Goal: Information Seeking & Learning: Learn about a topic

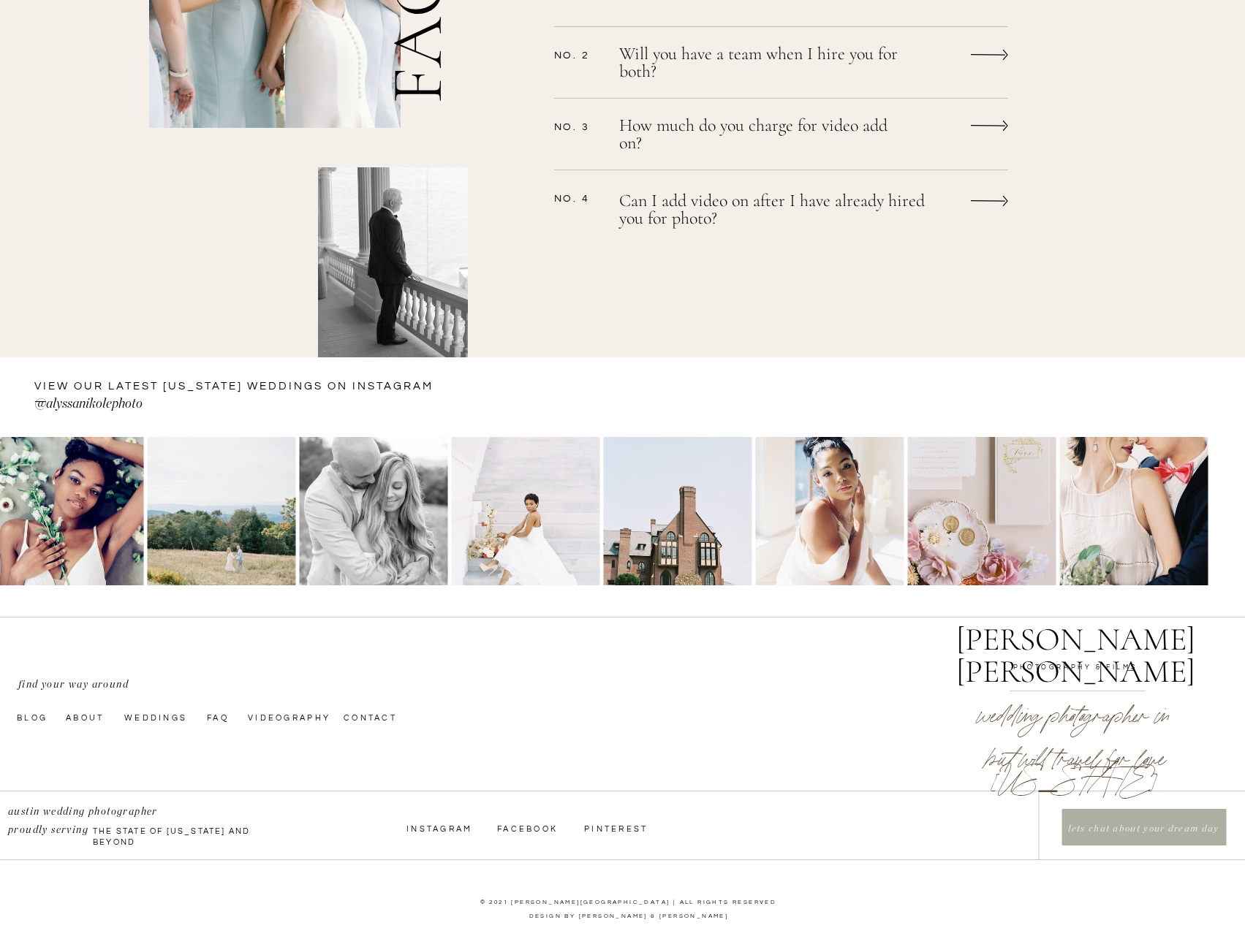
scroll to position [1368, 0]
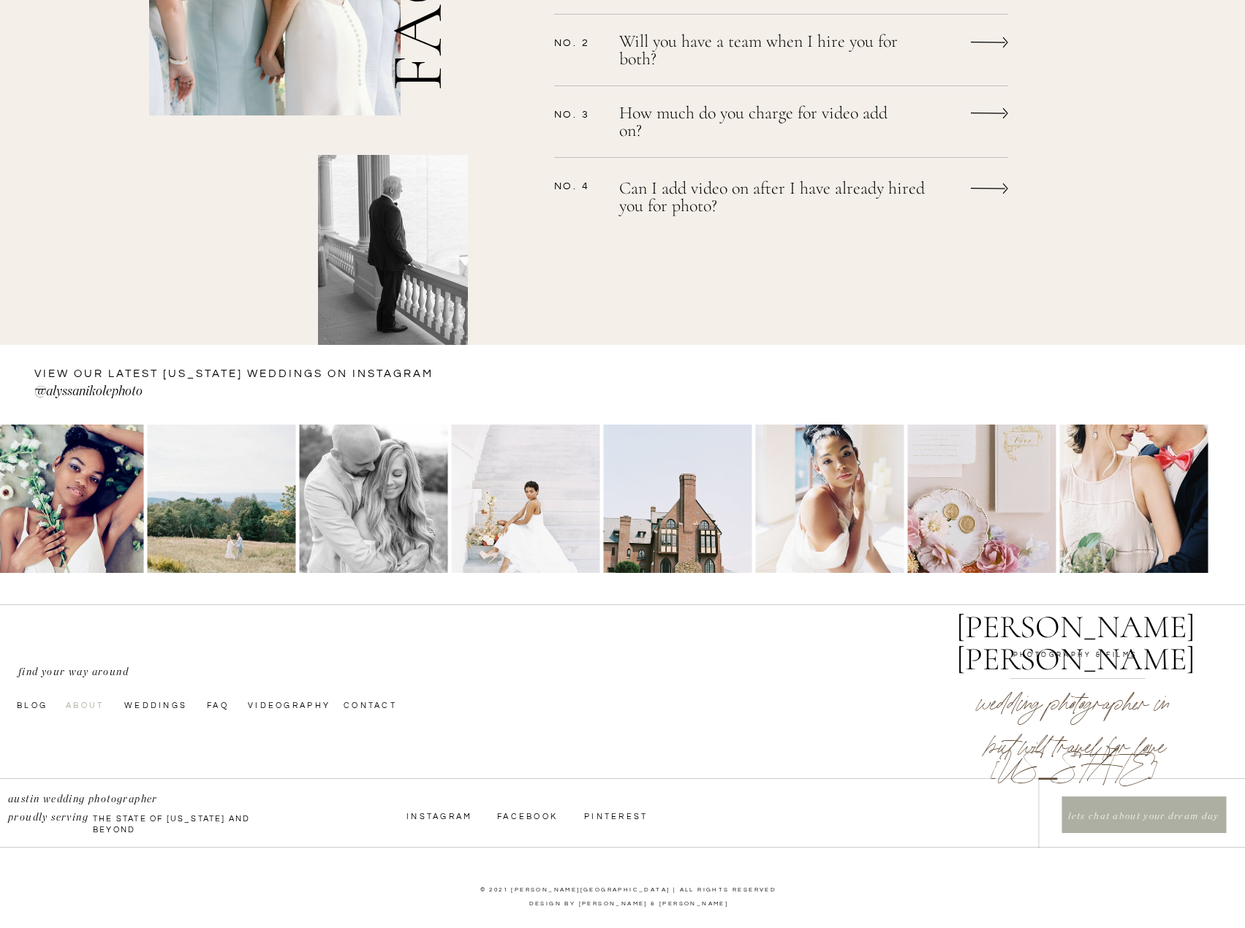
click at [96, 711] on nav "About" at bounding box center [91, 705] width 50 height 12
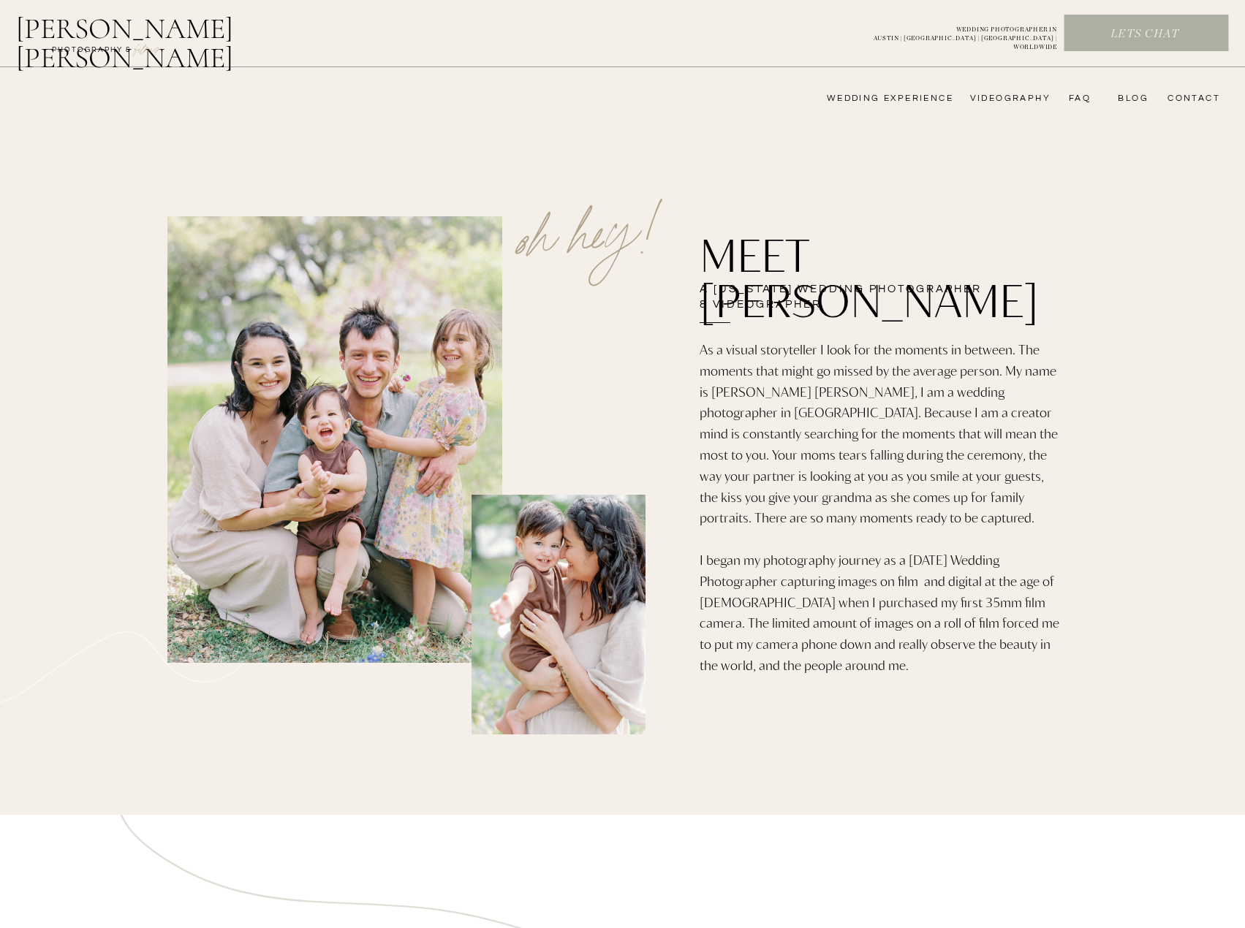
click at [995, 99] on nav "videography" at bounding box center [1008, 99] width 85 height 12
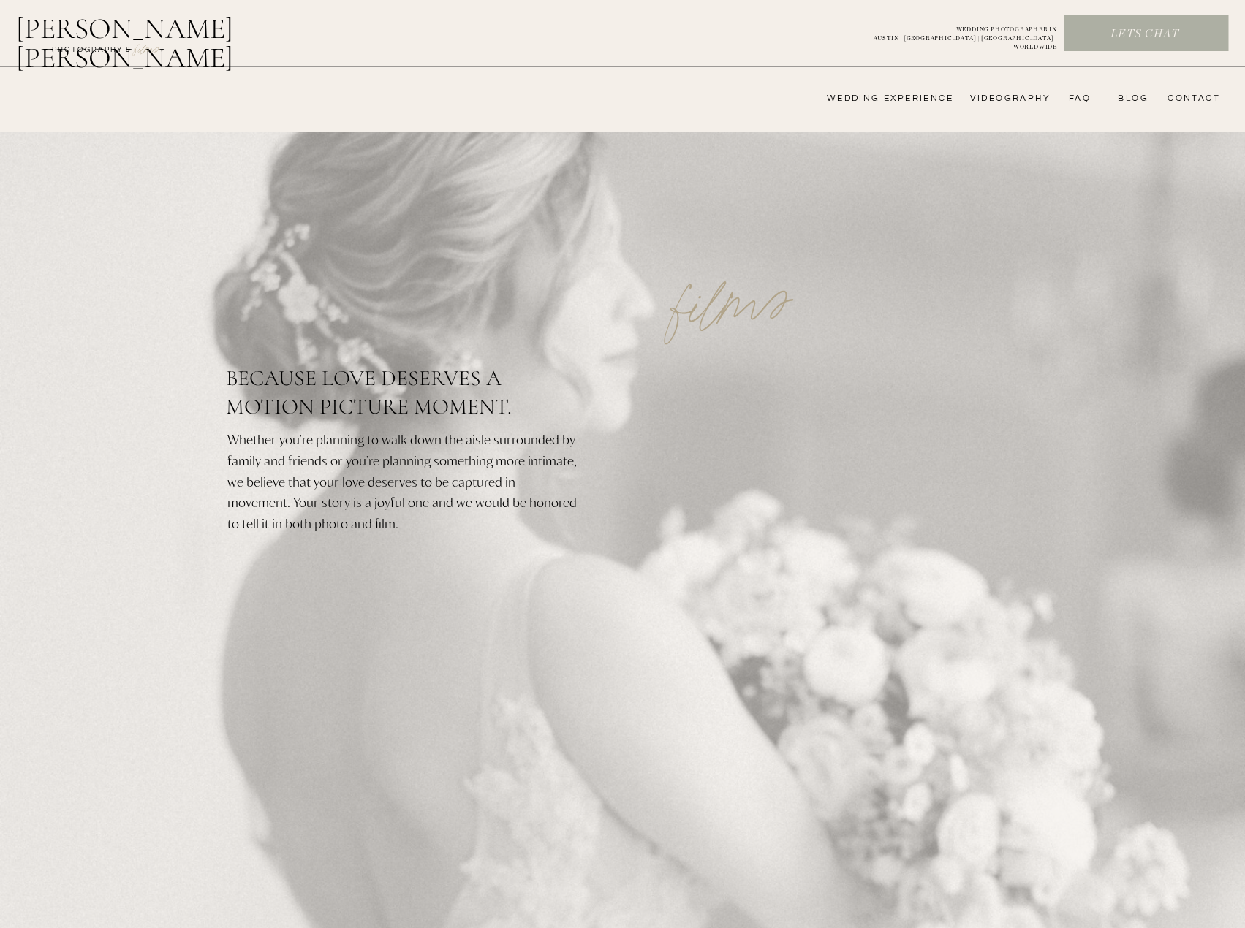
click at [909, 101] on nav "wedding experience" at bounding box center [879, 99] width 147 height 12
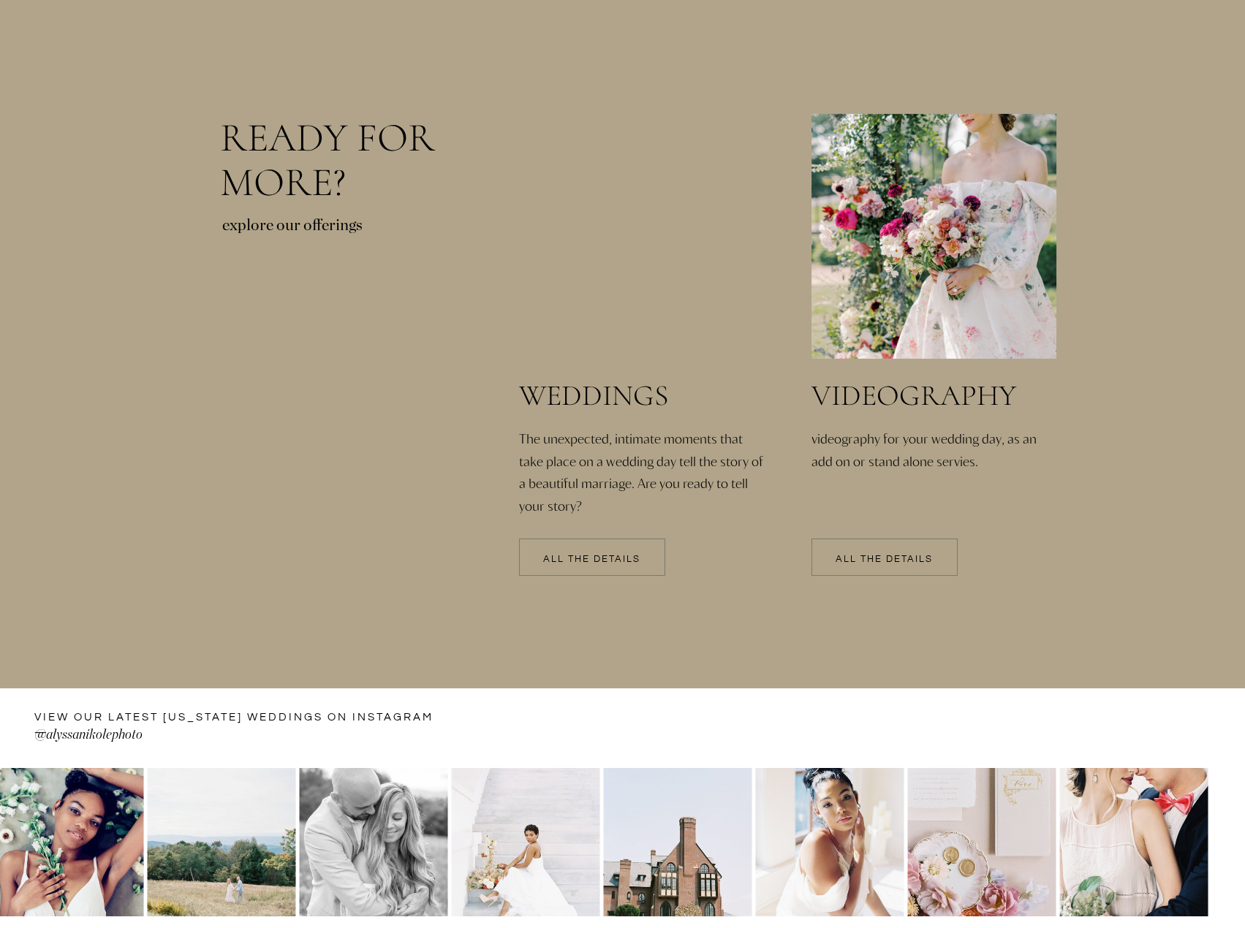
scroll to position [2996, 0]
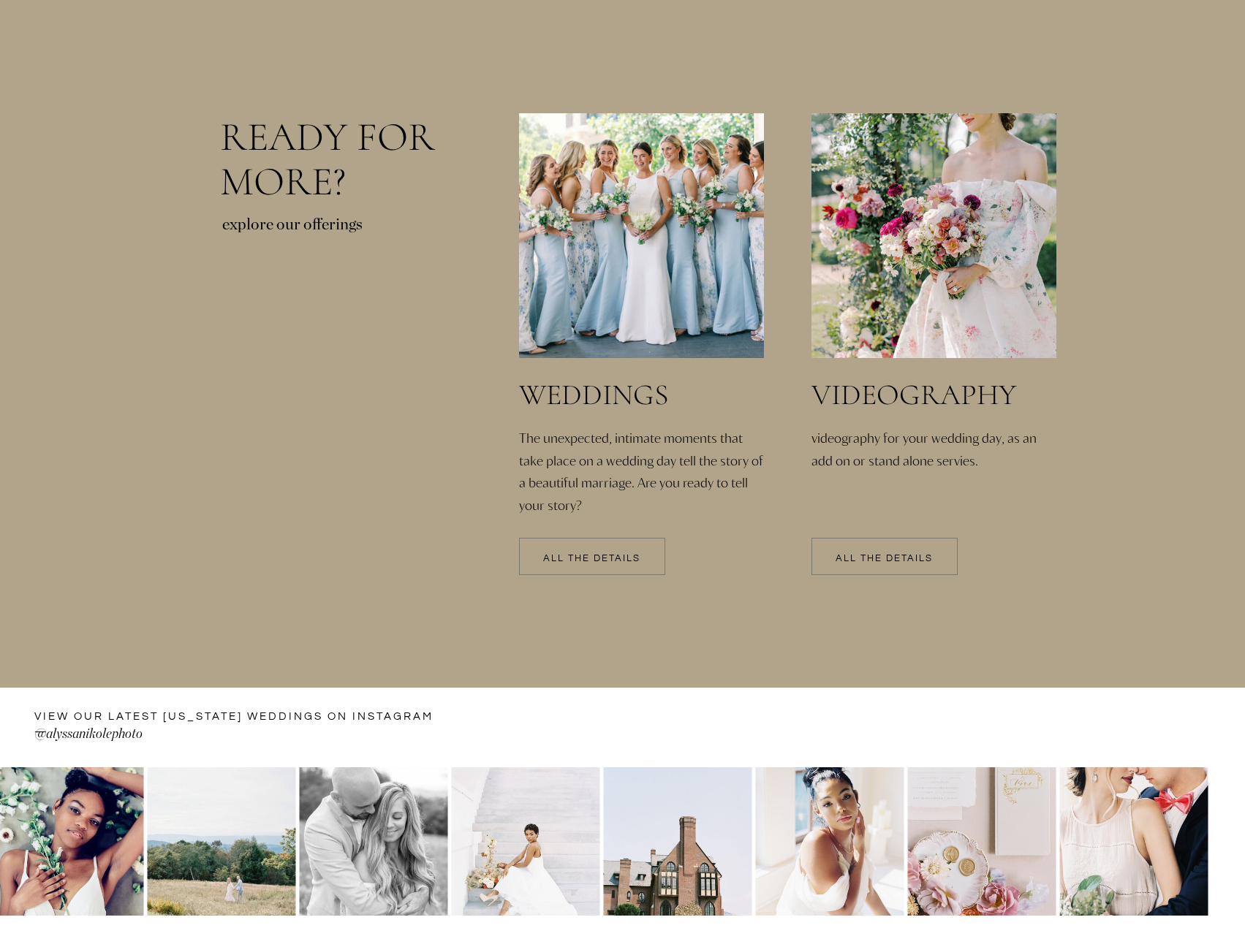
click at [596, 558] on p "All the details" at bounding box center [592, 559] width 146 height 10
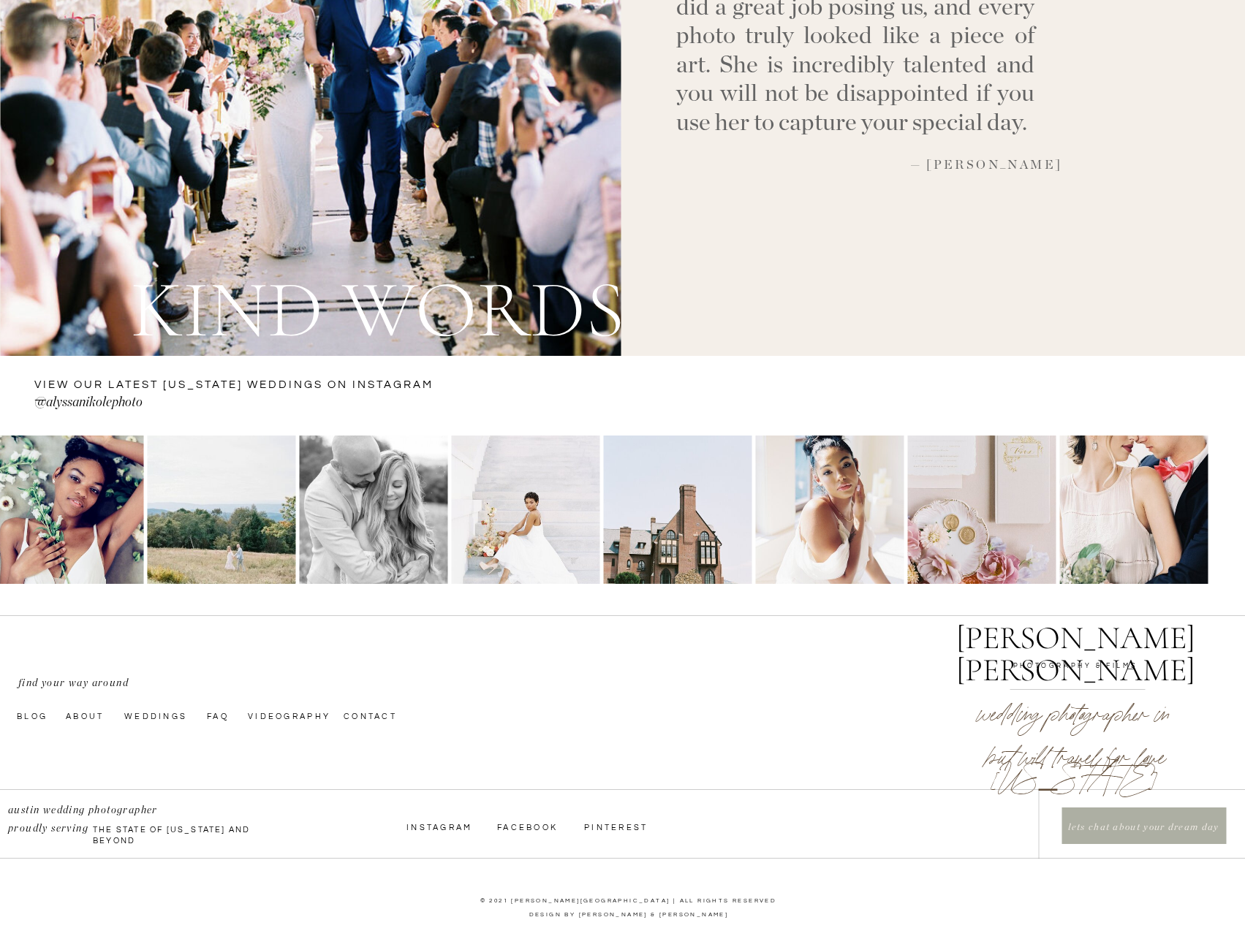
scroll to position [5124, 0]
